Goal: Find specific page/section: Find specific page/section

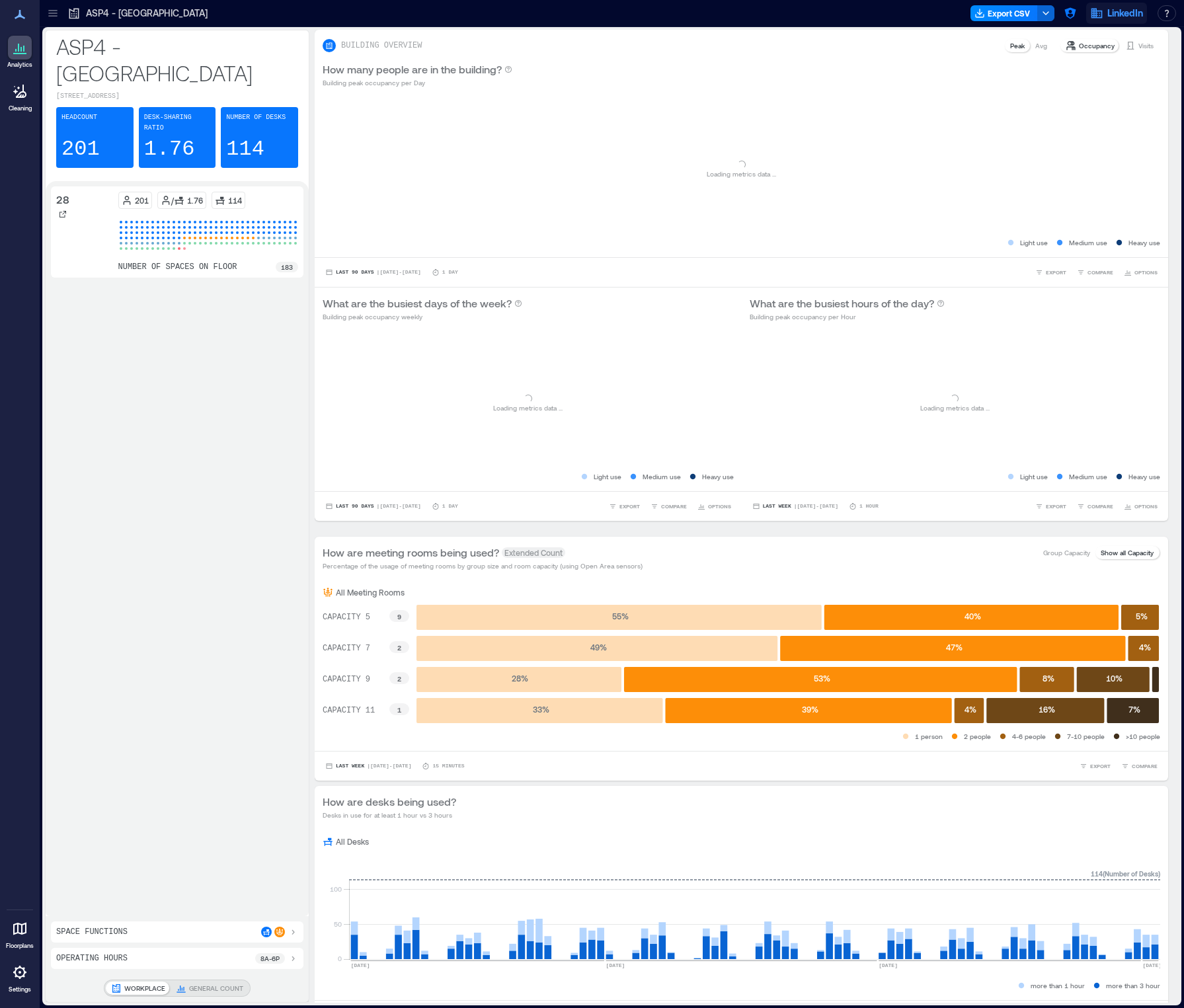
click at [1114, 10] on span "LinkedIn" at bounding box center [1125, 13] width 36 height 13
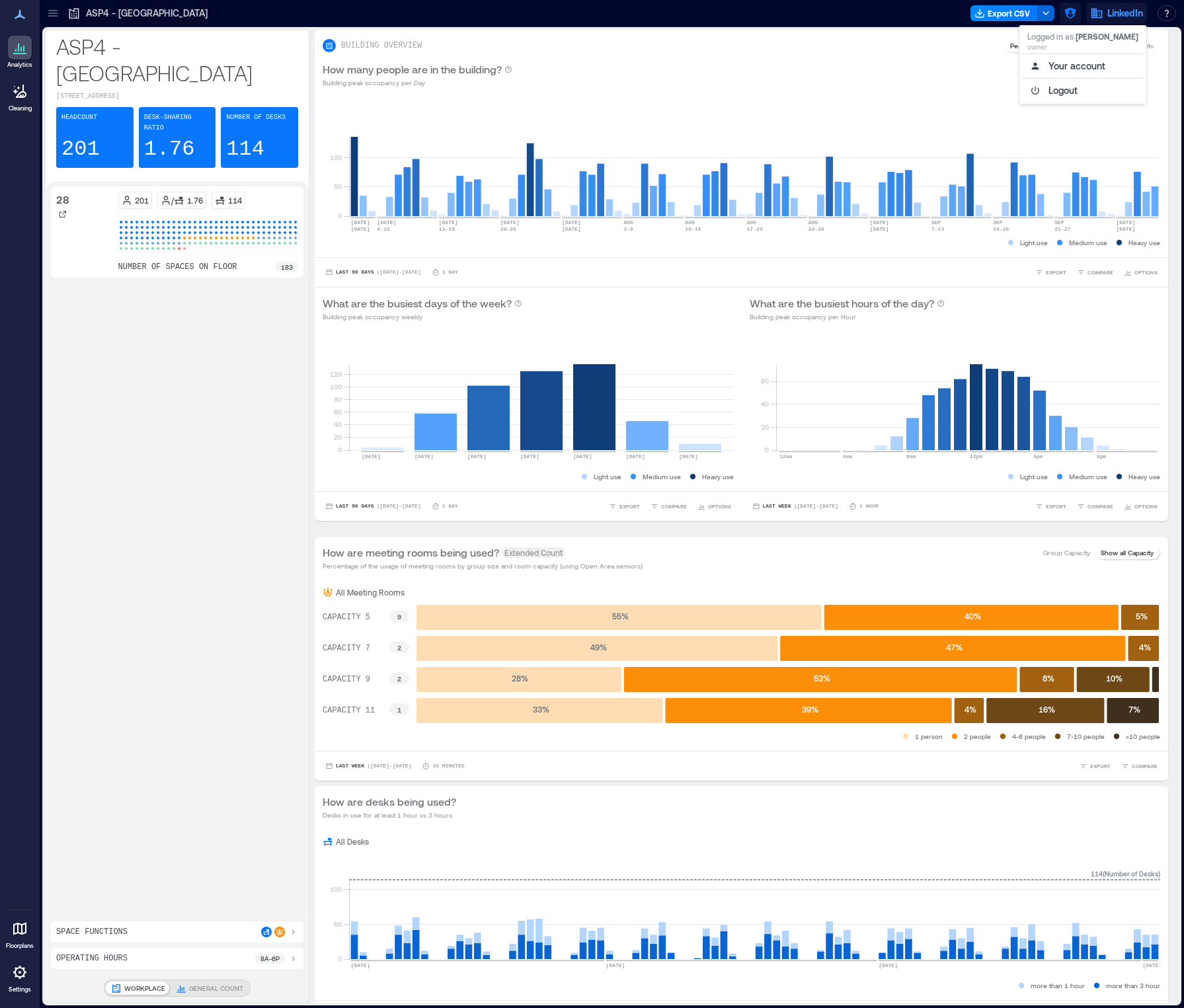
click at [1071, 10] on icon "button" at bounding box center [1071, 13] width 13 height 13
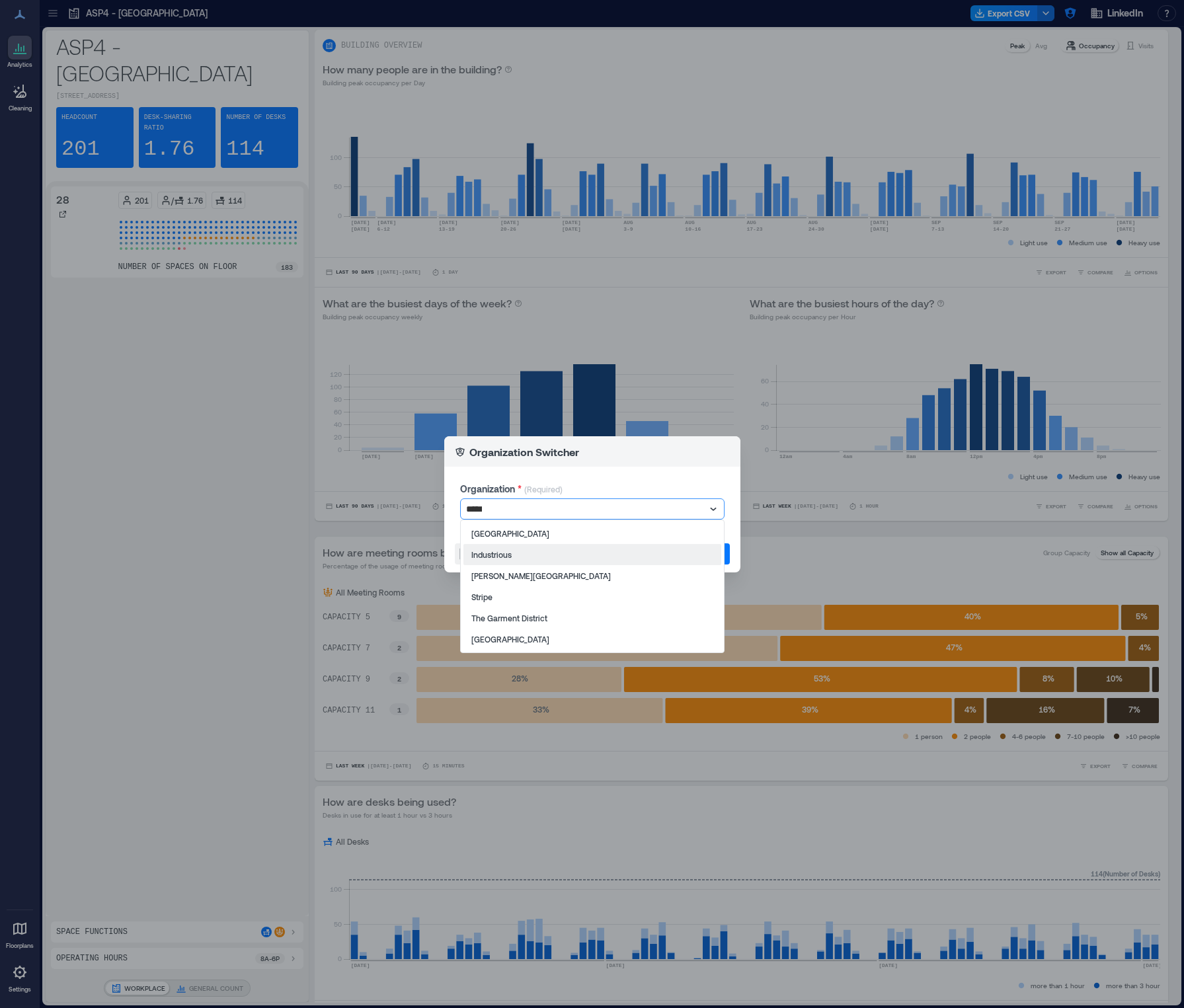
type input "******"
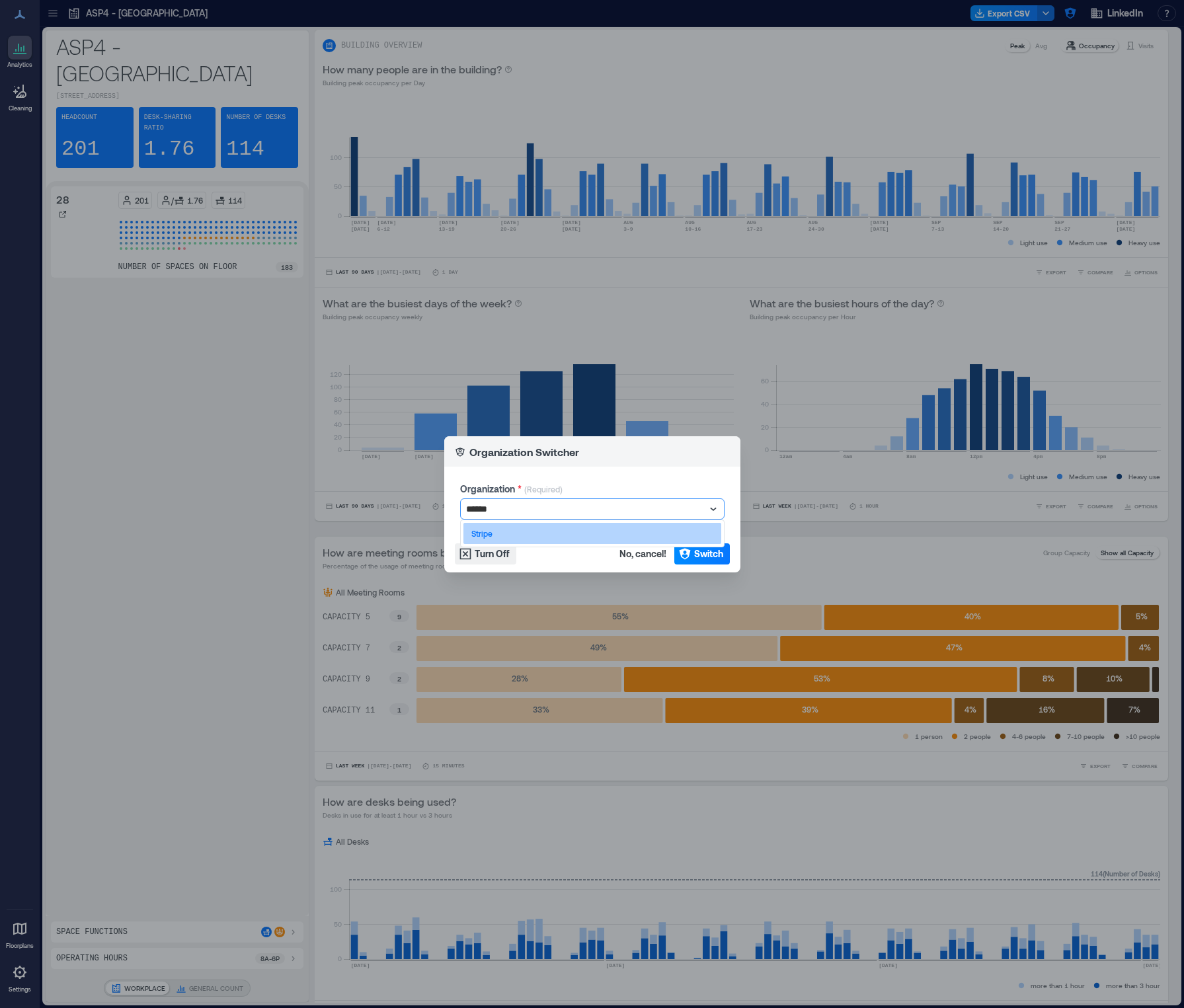
click at [584, 538] on div "Stripe" at bounding box center [592, 533] width 258 height 22
click at [683, 553] on icon "button" at bounding box center [685, 553] width 11 height 11
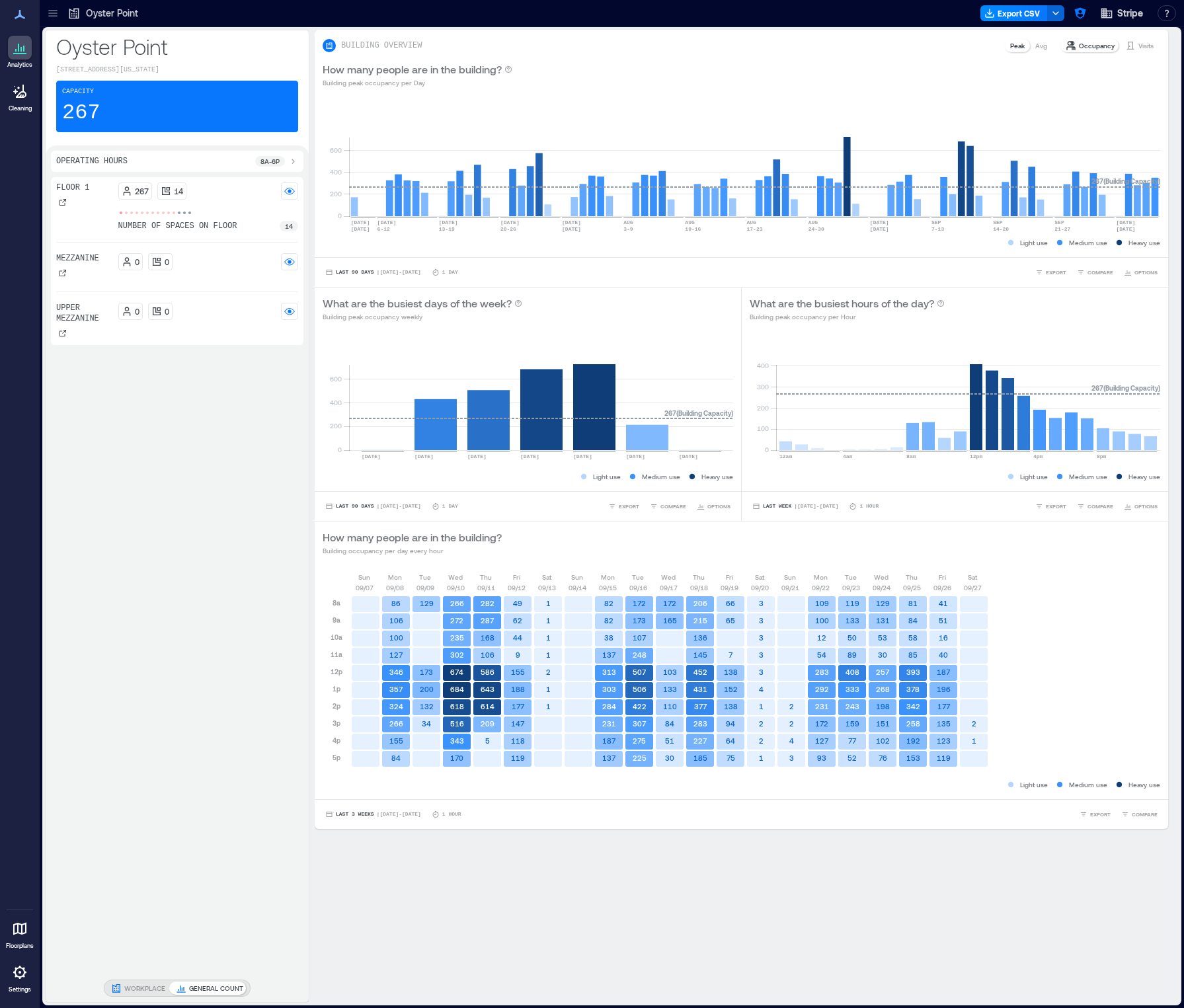
click at [12, 921] on icon at bounding box center [20, 928] width 16 height 16
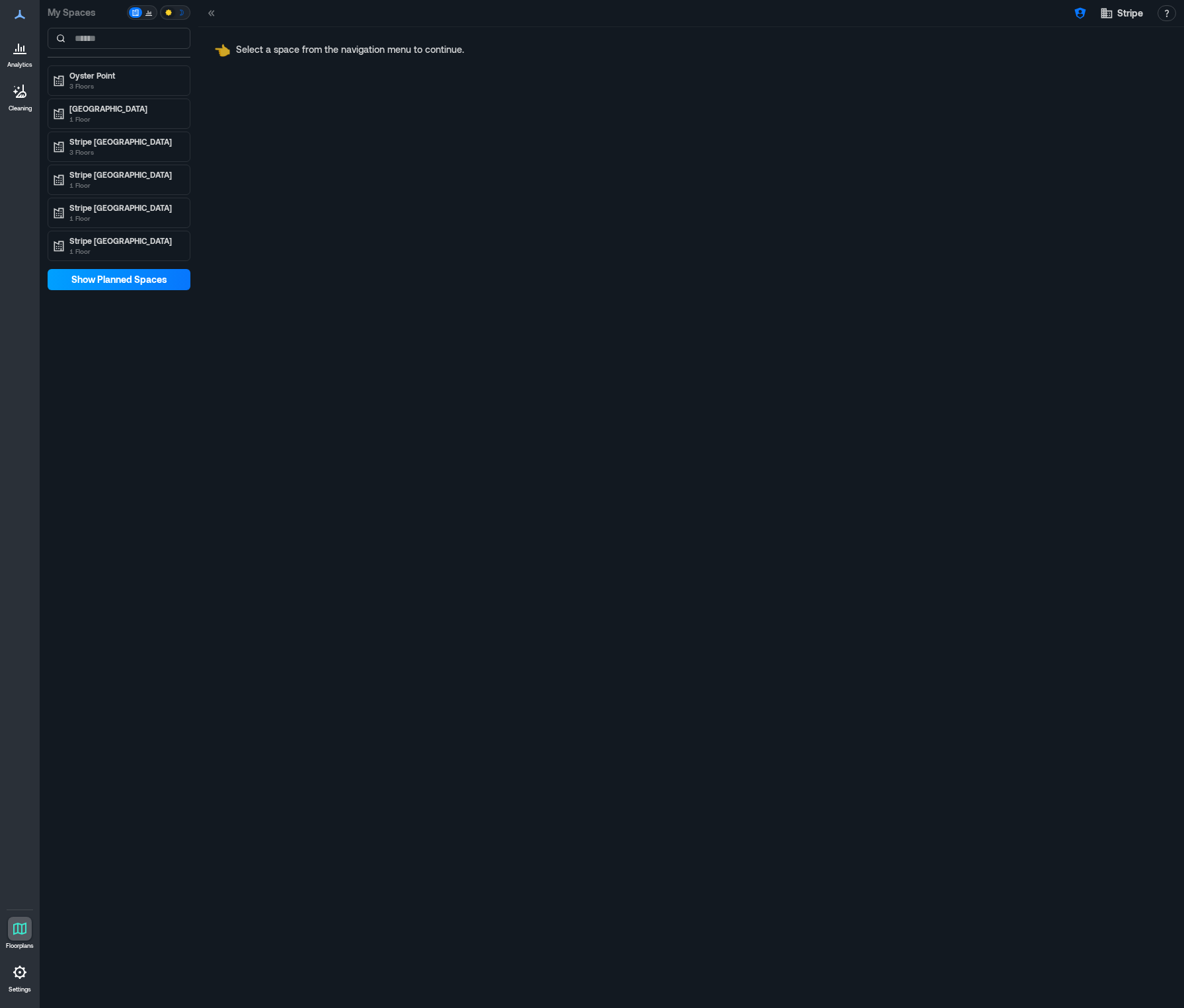
click at [108, 277] on span "Show Planned Spaces" at bounding box center [120, 280] width 96 height 13
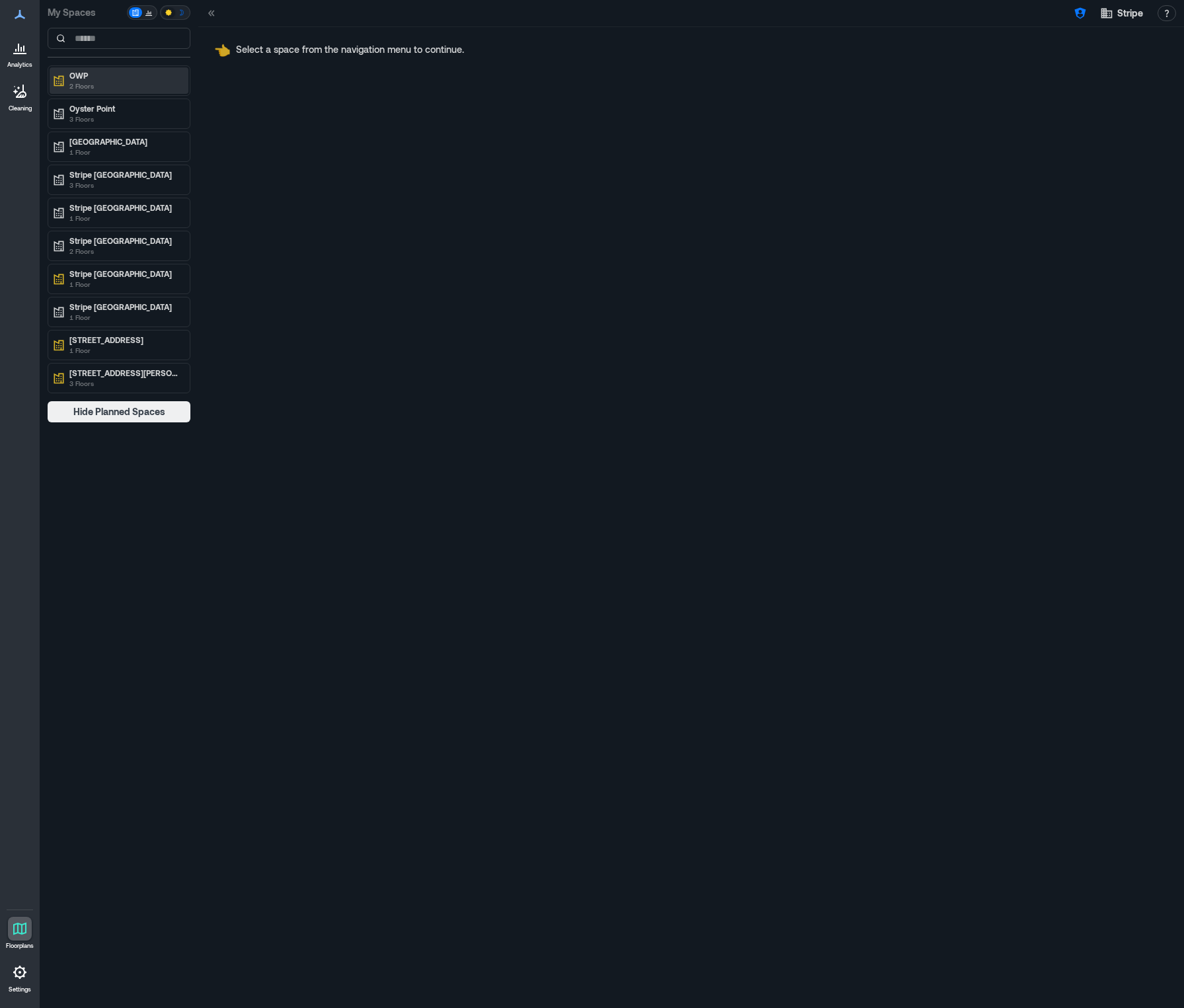
click at [125, 76] on p "OWP" at bounding box center [125, 75] width 111 height 11
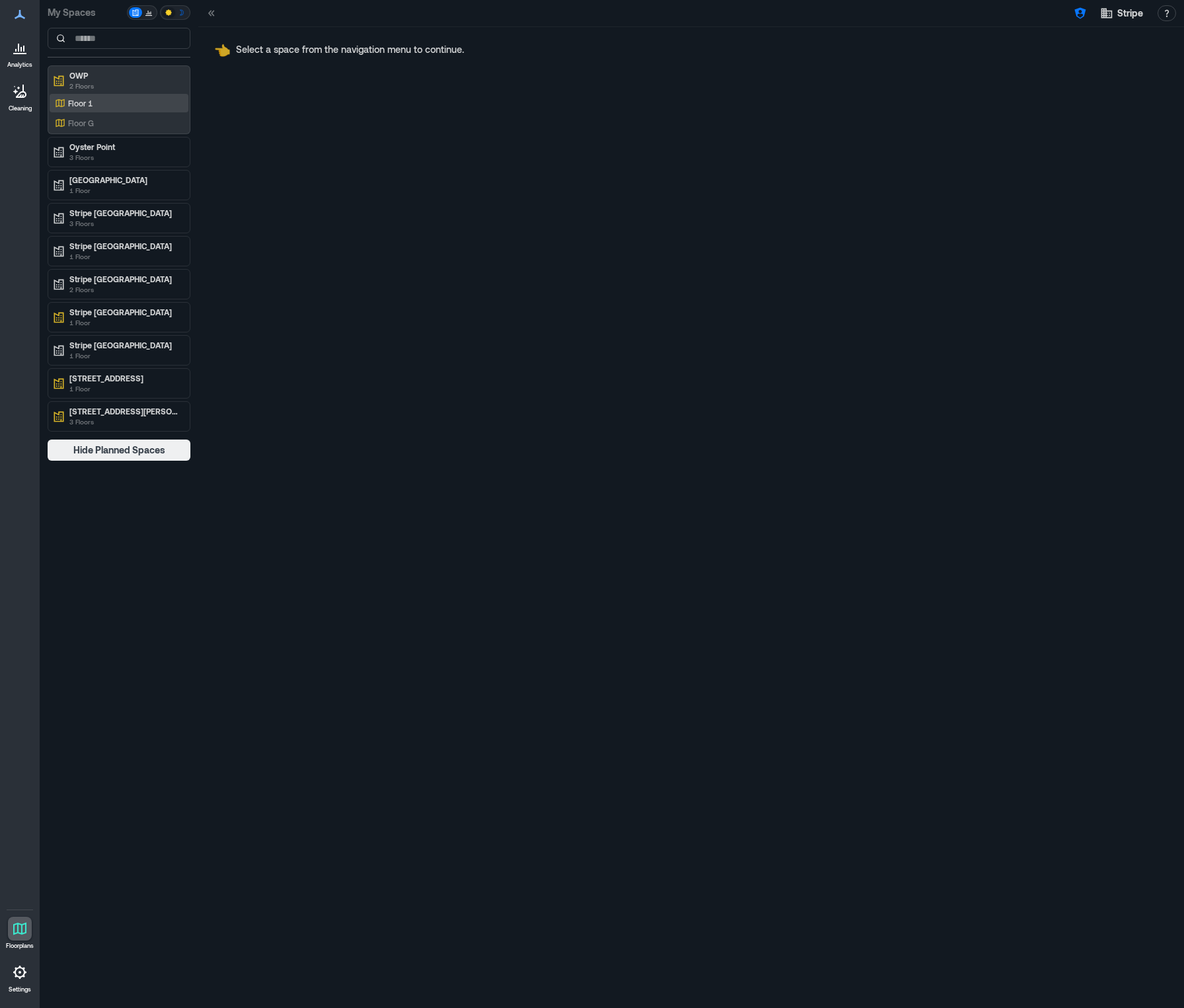
click at [86, 100] on p "Floor 1" at bounding box center [80, 103] width 24 height 11
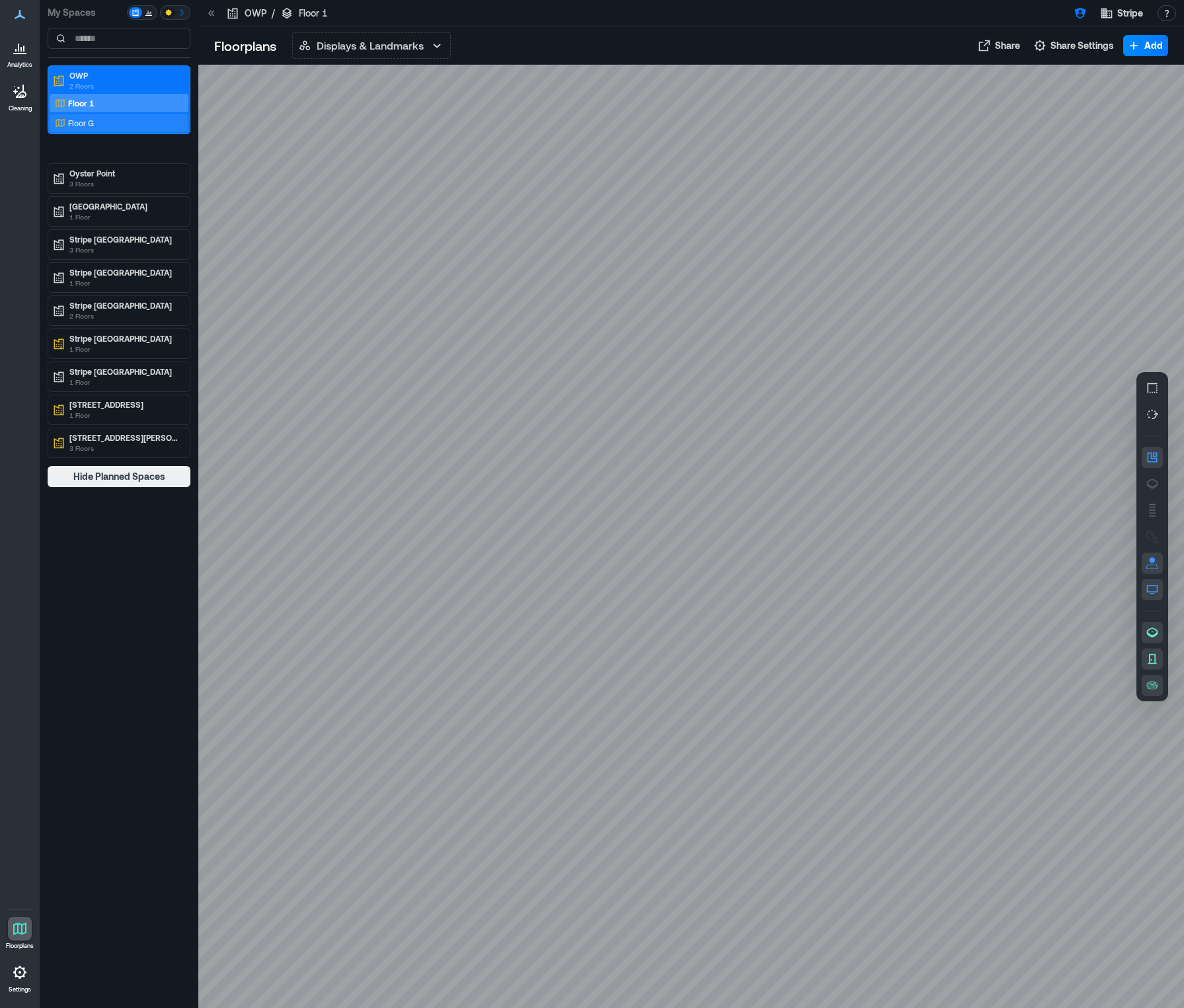
click at [77, 124] on p "Floor G" at bounding box center [81, 123] width 26 height 11
